Goal: Information Seeking & Learning: Learn about a topic

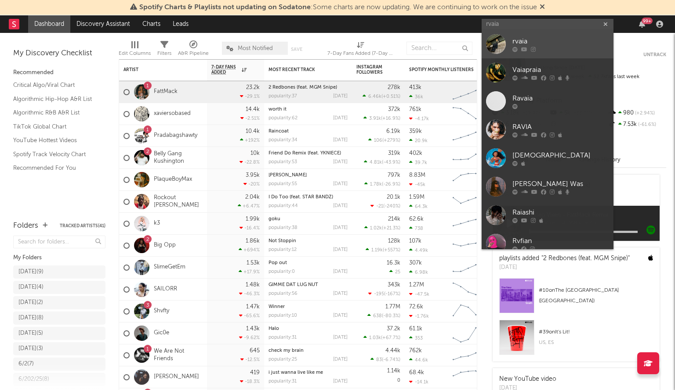
type input "rvaia"
click at [545, 39] on div "rvaia" at bounding box center [560, 41] width 97 height 11
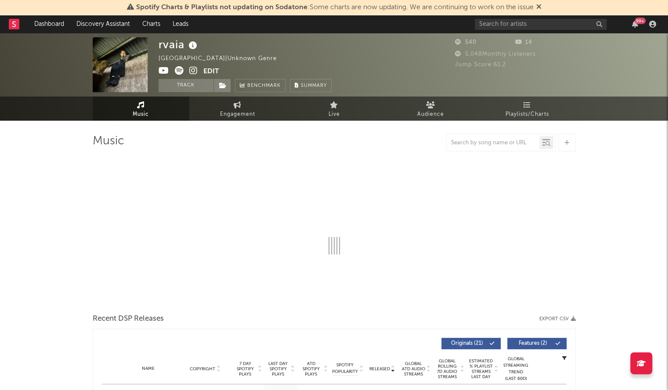
select select "6m"
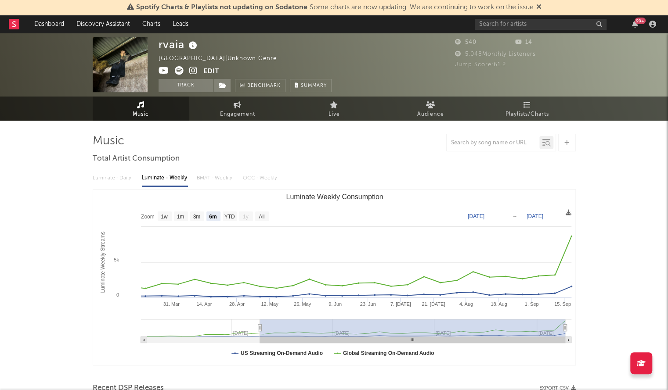
click at [500, 30] on div "99 +" at bounding box center [567, 24] width 184 height 18
click at [496, 28] on input "text" at bounding box center [541, 24] width 132 height 11
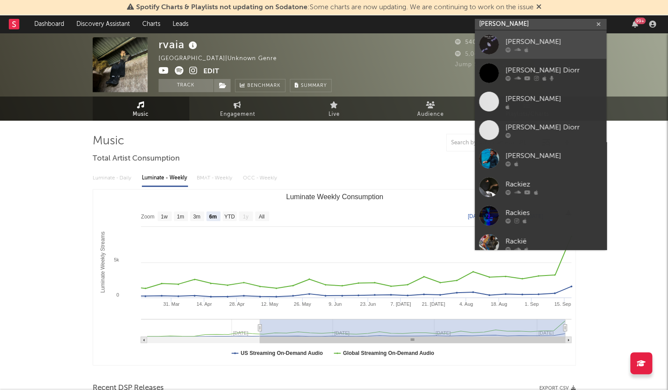
type input "[PERSON_NAME]"
click at [495, 40] on div at bounding box center [489, 45] width 20 height 20
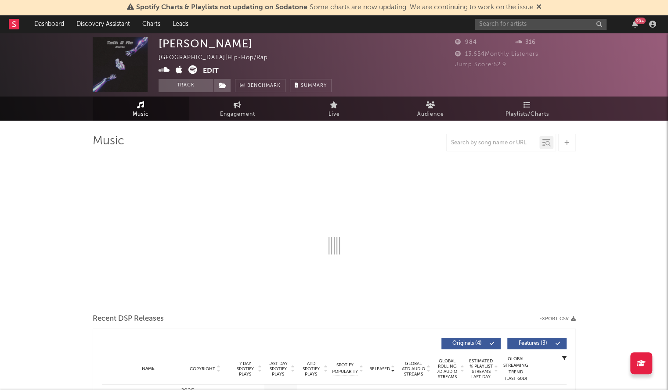
select select "6m"
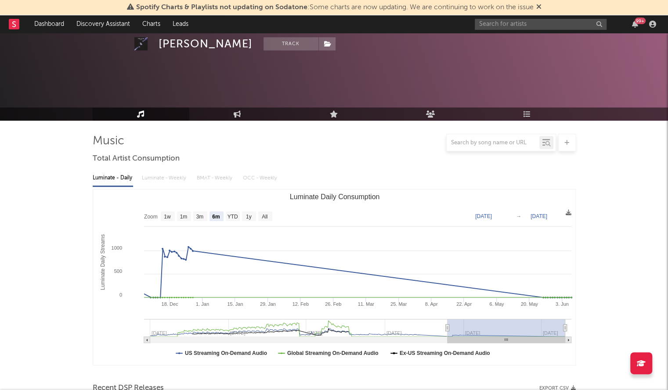
scroll to position [269, 0]
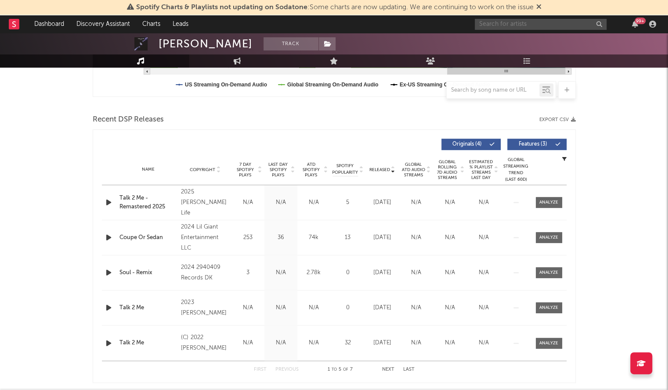
click at [499, 25] on input "text" at bounding box center [541, 24] width 132 height 11
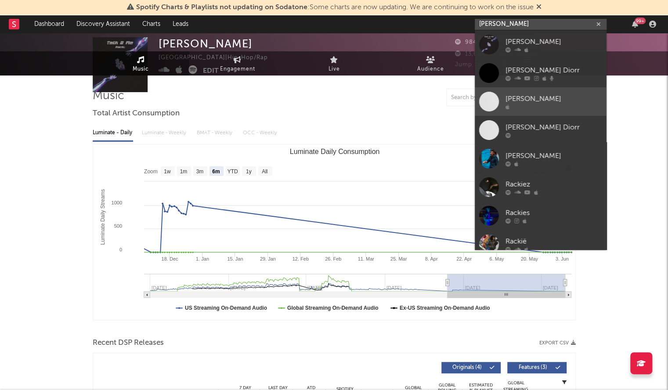
scroll to position [0, 0]
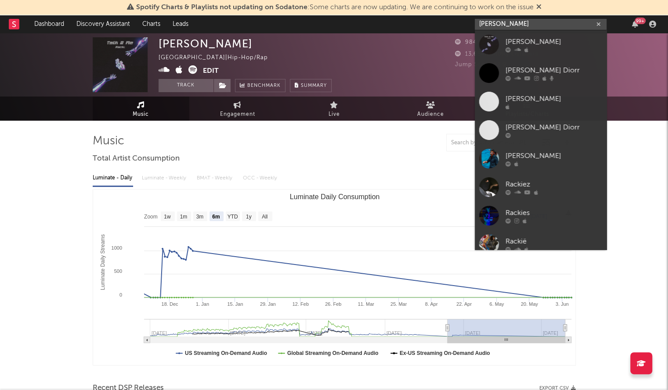
type input "[PERSON_NAME]"
drag, startPoint x: 509, startPoint y: 21, endPoint x: 413, endPoint y: 34, distance: 96.6
